Goal: Transaction & Acquisition: Purchase product/service

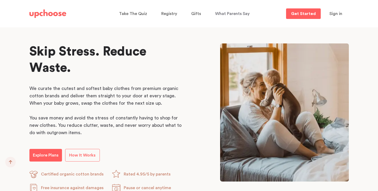
scroll to position [243, 0]
click at [53, 154] on p "Explore Plans" at bounding box center [46, 155] width 26 height 6
